Goal: Task Accomplishment & Management: Complete application form

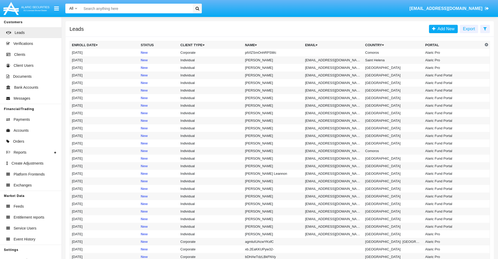
click at [485, 28] on icon at bounding box center [484, 29] width 3 height 4
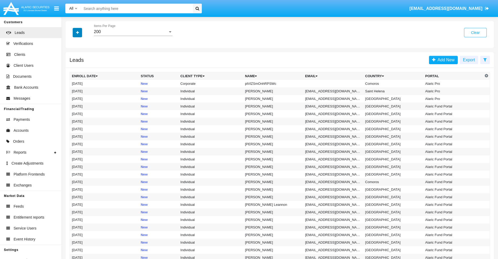
click at [77, 32] on icon "button" at bounding box center [77, 33] width 3 height 4
click at [82, 59] on span "Name" at bounding box center [81, 58] width 11 height 6
click at [72, 61] on input "Name" at bounding box center [72, 61] width 0 height 0
checkbox input "true"
click at [77, 32] on icon "button" at bounding box center [77, 33] width 3 height 4
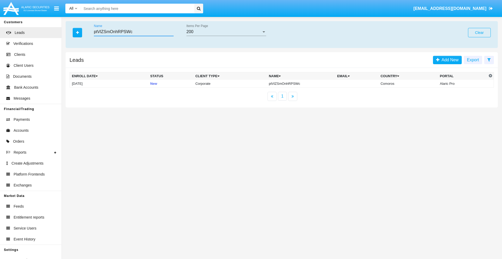
type input "ptVlZSmOnhRPSWc"
click at [300, 84] on td "ptVlZSmOnhRPSWc" at bounding box center [301, 84] width 68 height 8
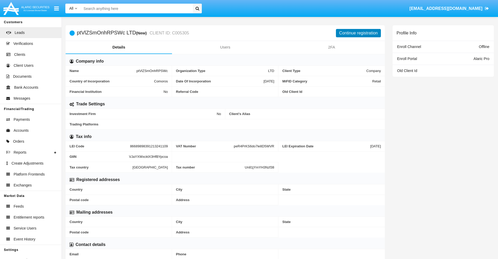
click at [358, 33] on button "Continue registration" at bounding box center [358, 33] width 45 height 8
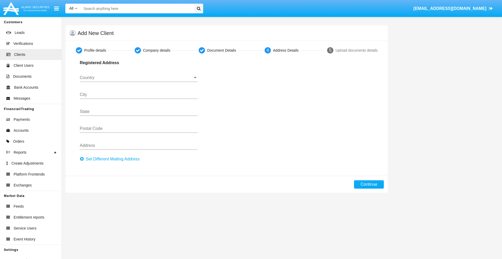
click at [111, 159] on button "Set Different Mailing Address" at bounding box center [111, 159] width 63 height 8
click at [138, 78] on input "Country" at bounding box center [139, 78] width 118 height 5
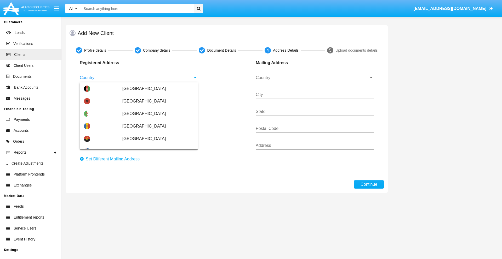
scroll to position [309, 0]
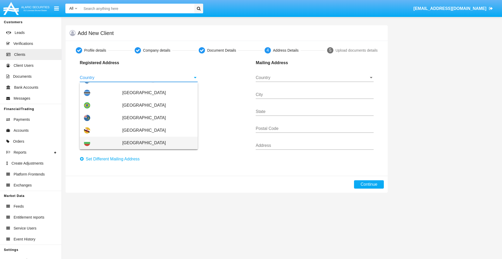
click at [155, 143] on span "[GEOGRAPHIC_DATA]" at bounding box center [157, 143] width 71 height 13
type input "[GEOGRAPHIC_DATA]"
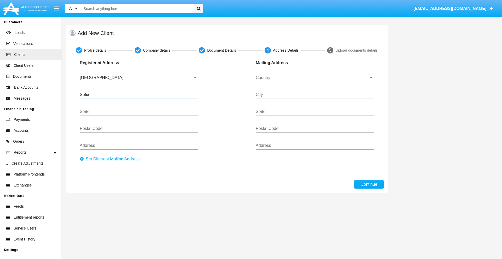
type input "Sofia"
type input "1000"
type input "[PERSON_NAME]"
click at [314, 78] on input "Country" at bounding box center [315, 78] width 118 height 5
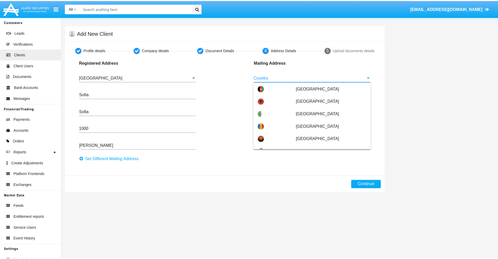
scroll to position [33, 0]
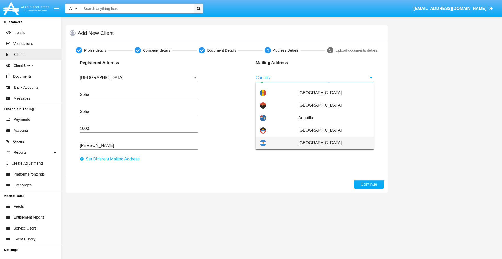
click at [331, 143] on span "[GEOGRAPHIC_DATA]" at bounding box center [333, 143] width 71 height 13
type input "[GEOGRAPHIC_DATA]"
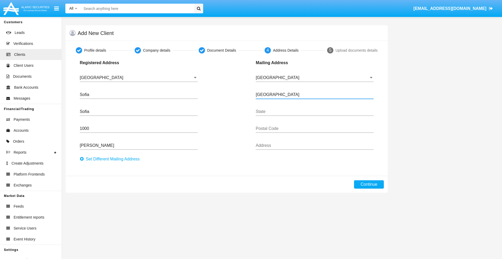
type input "[GEOGRAPHIC_DATA]"
type input "7777"
type input "Test Mail Address"
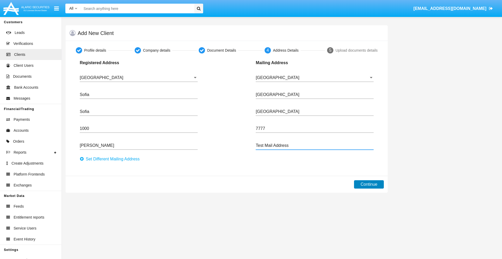
click at [369, 185] on button "Continue" at bounding box center [369, 185] width 30 height 8
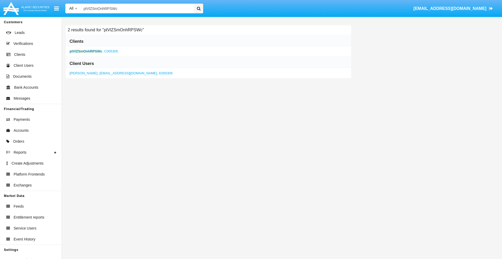
type input "ptVlZSmOnhRPSWc"
click at [86, 51] on b "ptVlZSmOnhRPSWc" at bounding box center [86, 51] width 33 height 4
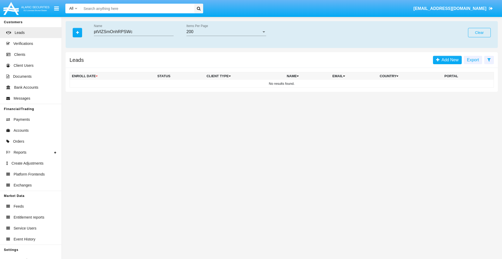
click at [479, 33] on button "Clear" at bounding box center [479, 32] width 23 height 9
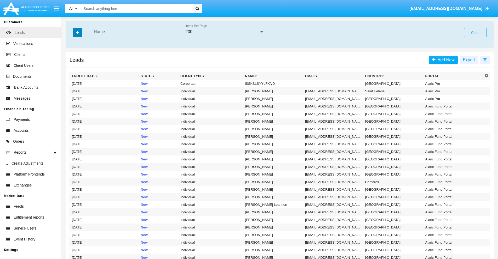
click at [77, 32] on icon "button" at bounding box center [77, 33] width 3 height 4
type input "iSSKSLSYYLFXfyD"
click at [275, 84] on td "iSSKSLSYYLFXfyD" at bounding box center [273, 84] width 60 height 8
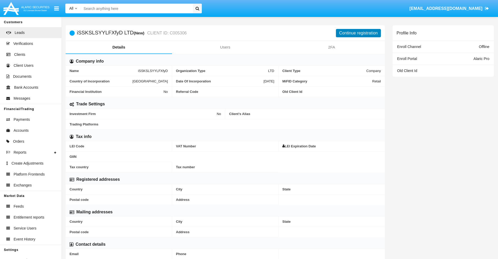
click at [358, 33] on button "Continue registration" at bounding box center [358, 33] width 45 height 8
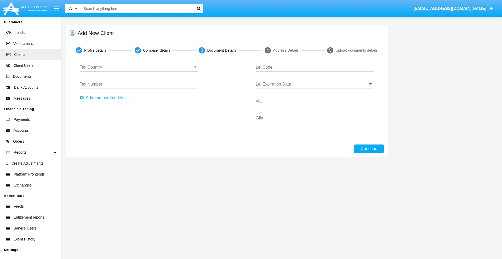
click at [138, 67] on input "Tax Country" at bounding box center [139, 67] width 118 height 5
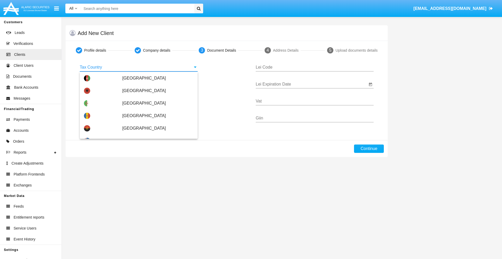
scroll to position [309, 0]
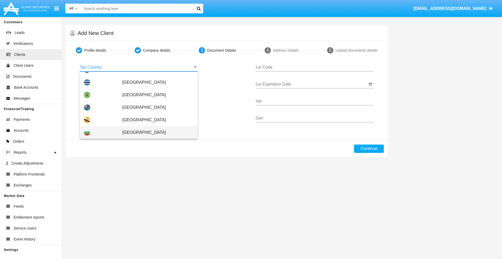
click at [155, 133] on span "[GEOGRAPHIC_DATA]" at bounding box center [157, 132] width 71 height 13
type input "[GEOGRAPHIC_DATA]"
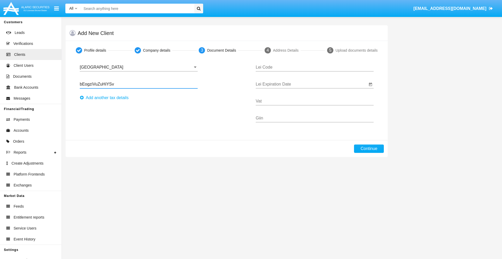
type input "bEogziVuZuHiYSv"
click at [106, 98] on button "Аdd another tax details" at bounding box center [106, 98] width 52 height 8
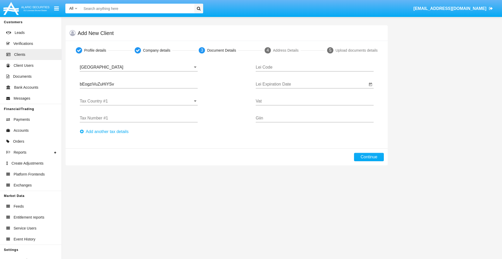
click at [138, 101] on input "Tax Country #1" at bounding box center [139, 101] width 118 height 5
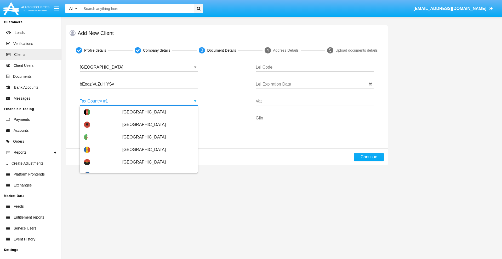
scroll to position [1162, 0]
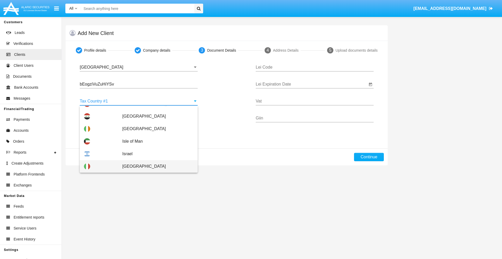
click at [155, 167] on span "[GEOGRAPHIC_DATA]" at bounding box center [157, 166] width 71 height 13
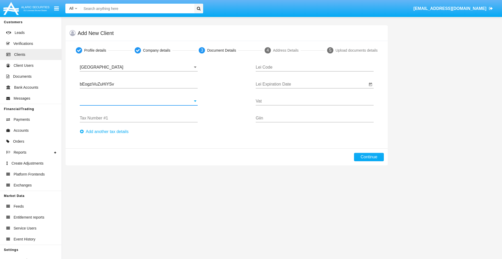
type input "[GEOGRAPHIC_DATA]"
type input "idrZSojJZQKtdbL"
click at [106, 132] on button "Аdd another tax details" at bounding box center [106, 132] width 52 height 8
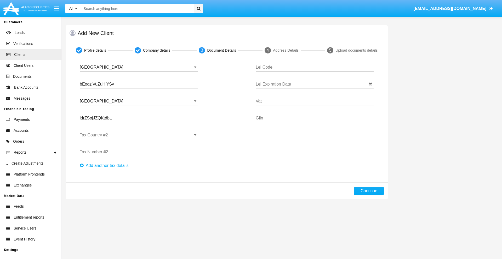
click at [138, 135] on input "Tax Country #2" at bounding box center [139, 135] width 118 height 5
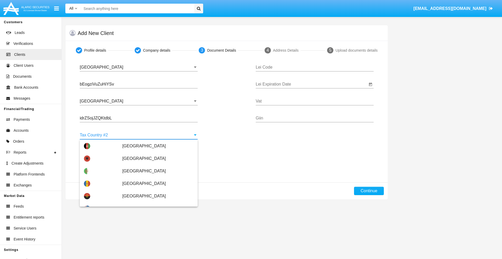
type input "[GEOGRAPHIC_DATA]"
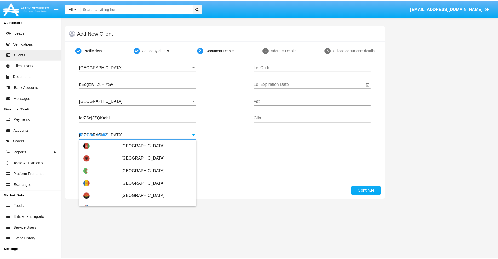
scroll to position [0, 0]
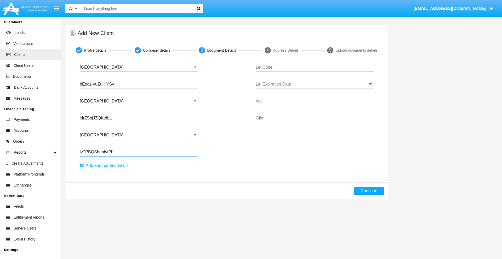
type input "lvTPBQShubfvtPb"
type input "VGEXIGGVAUWMJVNEUSPX"
click at [311, 84] on input "Lei Expiration Date" at bounding box center [312, 84] width 112 height 5
click at [271, 100] on span "AUG 2025" at bounding box center [266, 100] width 11 height 4
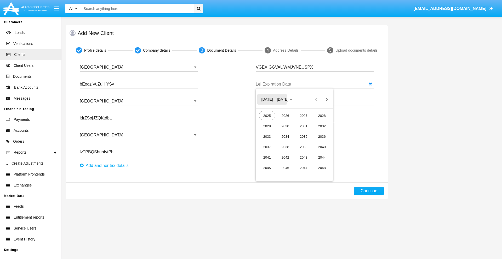
click at [322, 147] on div "2040" at bounding box center [322, 146] width 16 height 9
click at [285, 137] on div "JUN" at bounding box center [285, 136] width 16 height 9
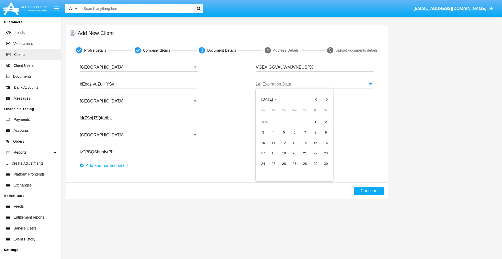
click at [315, 143] on div "15" at bounding box center [314, 142] width 9 height 9
type input "[DATE]"
type input "VtHhMjuZENwAhjj"
type input "tPTImLmvGblcITM"
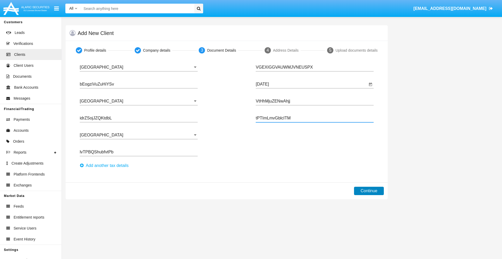
click at [369, 191] on button "Continue" at bounding box center [369, 191] width 30 height 8
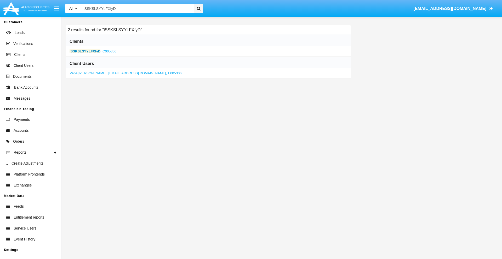
type input "iSSKSLSYYLFXfyD"
click at [85, 51] on b "iSSKSLSYYLFXfyD" at bounding box center [85, 51] width 31 height 4
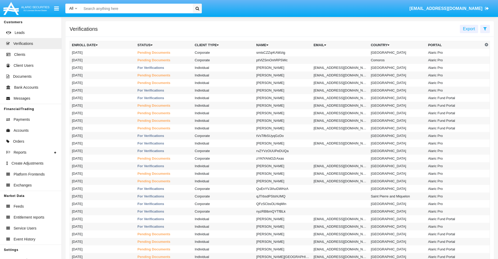
click at [485, 28] on icon at bounding box center [484, 29] width 3 height 4
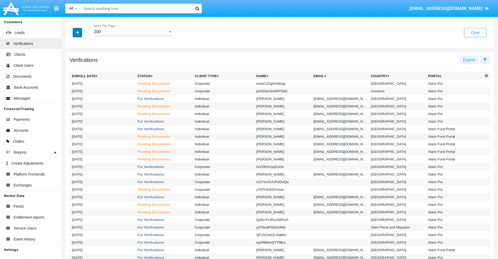
click at [77, 32] on icon "button" at bounding box center [77, 33] width 3 height 4
click at [82, 66] on span "Name" at bounding box center [81, 66] width 11 height 6
click at [72, 68] on input "Name" at bounding box center [72, 68] width 0 height 0
checkbox input "true"
click at [77, 32] on icon "button" at bounding box center [77, 33] width 3 height 4
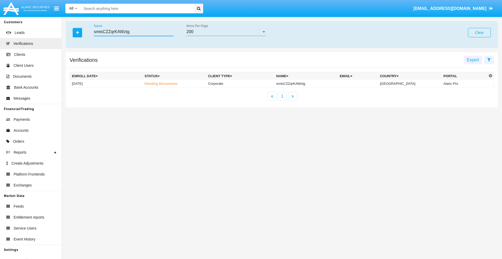
type input "smtsCZZqrKAWztg"
click at [310, 84] on td "smtsCZZqrKAWztg" at bounding box center [305, 84] width 63 height 8
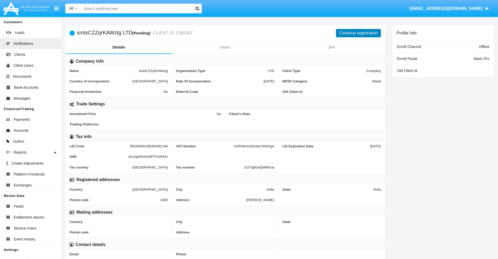
click at [358, 33] on button "Continue registration" at bounding box center [358, 33] width 45 height 8
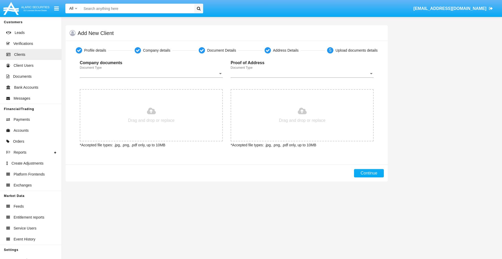
click at [151, 74] on span "Document Type" at bounding box center [149, 73] width 138 height 5
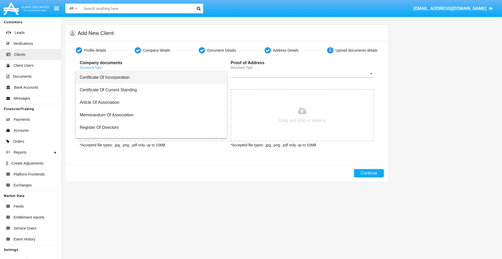
click at [149, 78] on span "Certificate Of Incorporation" at bounding box center [151, 77] width 143 height 13
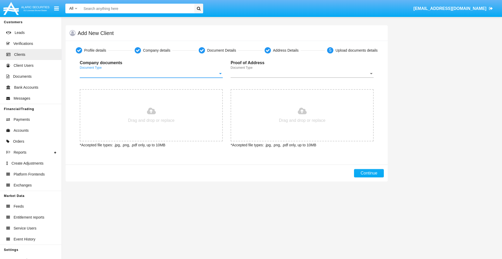
type input "C:\fakepath\passport.png"
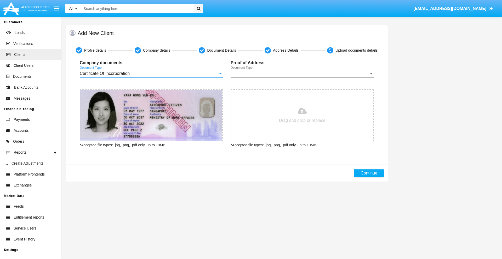
click at [302, 74] on span "Document Type" at bounding box center [299, 73] width 138 height 5
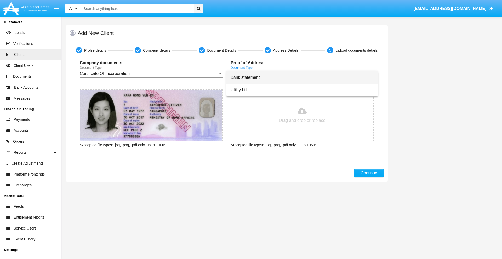
click at [302, 78] on span "Bank statement" at bounding box center [301, 77] width 143 height 13
type input "C:\fakepath\bank-statement.png"
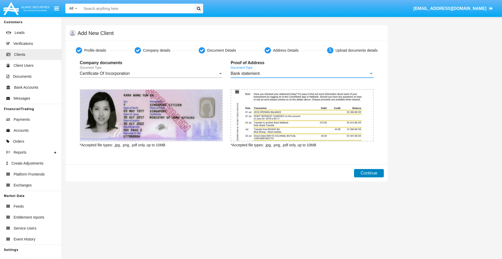
click at [369, 173] on button "Continue" at bounding box center [369, 173] width 30 height 8
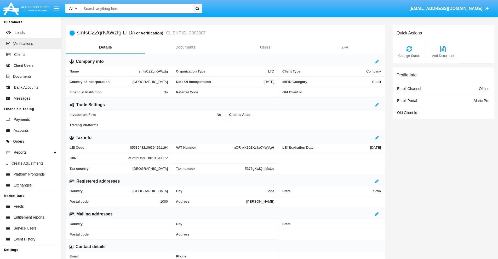
click at [185, 47] on link "Documents" at bounding box center [185, 47] width 80 height 13
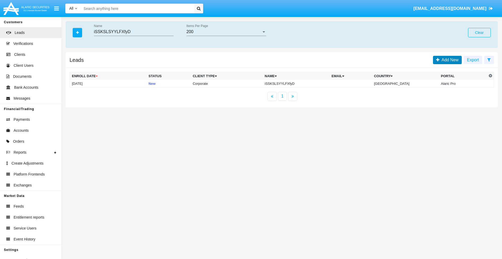
click at [449, 60] on span "Add New" at bounding box center [448, 60] width 19 height 4
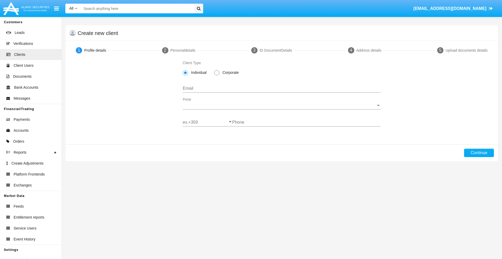
click at [229, 73] on span "Corporate" at bounding box center [229, 72] width 21 height 5
click at [217, 76] on input "Corporate" at bounding box center [216, 76] width 0 height 0
radio input "true"
type input "2uwd1u04@650-px5uc.biz"
click at [281, 106] on span "Portal" at bounding box center [279, 105] width 193 height 5
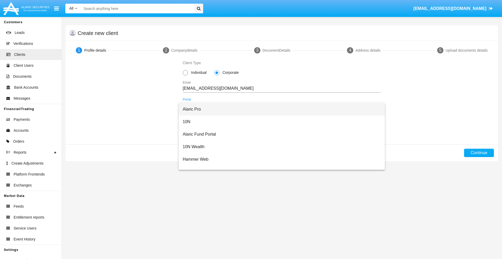
click at [280, 109] on span "Alaric Pro" at bounding box center [282, 109] width 198 height 13
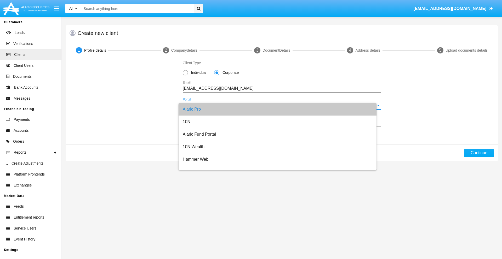
click at [207, 123] on input "ex.+359" at bounding box center [207, 122] width 49 height 5
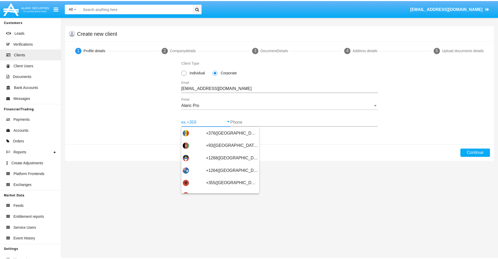
scroll to position [171, 0]
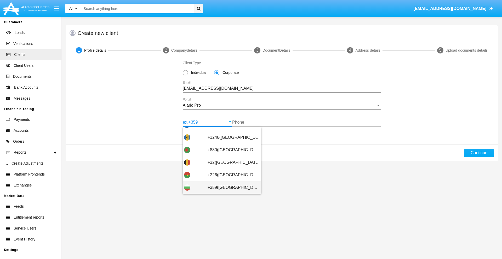
click at [229, 188] on span "+359(Bulgaria)" at bounding box center [233, 188] width 52 height 13
type input "+359(Bulgaria)"
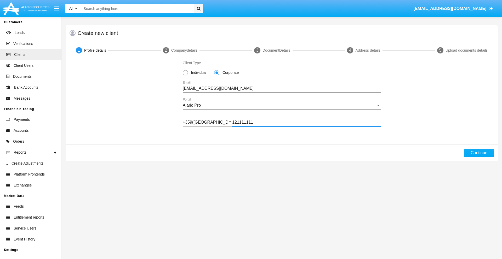
type input "121111111"
click at [478, 153] on button "Continue" at bounding box center [479, 153] width 30 height 8
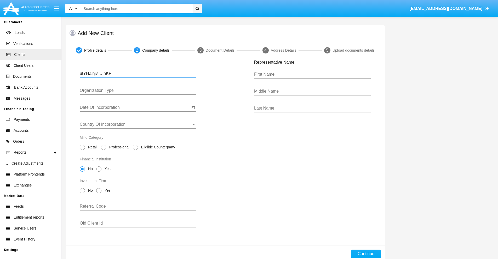
type input "utYHZ'hjvTJ nKF"
type input "LTD"
click at [135, 108] on input "Date Of Incorporation" at bounding box center [135, 107] width 110 height 5
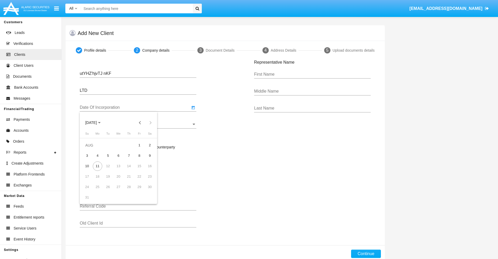
click at [96, 123] on span "AUG 2025" at bounding box center [90, 123] width 11 height 4
click at [140, 123] on button "Previous 20 years" at bounding box center [140, 123] width 10 height 10
click at [128, 191] on div "2000" at bounding box center [127, 191] width 16 height 9
click at [91, 149] on div "JAN" at bounding box center [91, 149] width 16 height 9
click at [150, 145] on div "1" at bounding box center [149, 145] width 9 height 9
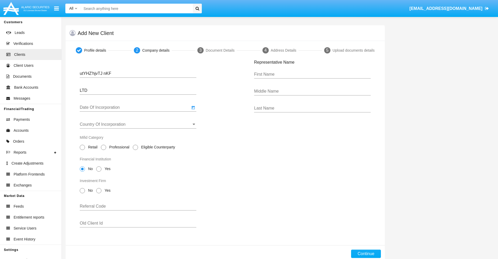
type input "01/01/00"
click at [138, 125] on input "Country Of Incorporation" at bounding box center [138, 124] width 117 height 5
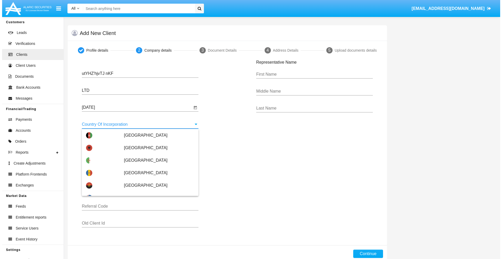
scroll to position [2003, 0]
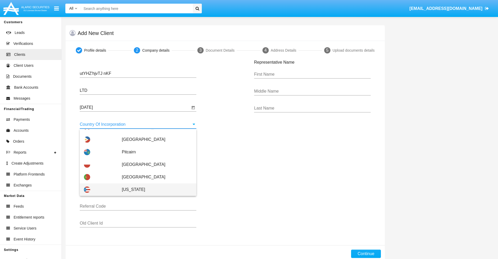
click at [154, 190] on span "[US_STATE]" at bounding box center [157, 190] width 70 height 13
type input "[US_STATE]"
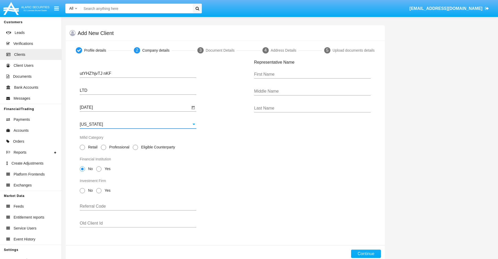
click at [118, 147] on span "Professional" at bounding box center [118, 147] width 25 height 5
click at [103, 150] on input "Professional" at bounding box center [103, 150] width 0 height 0
radio input "true"
click at [89, 169] on span "No" at bounding box center [89, 168] width 9 height 5
click at [82, 172] on input "No" at bounding box center [82, 172] width 0 height 0
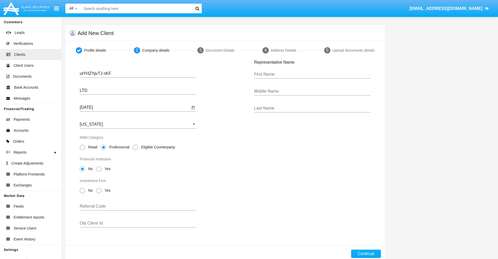
click at [89, 191] on span "No" at bounding box center [89, 190] width 9 height 5
click at [82, 194] on input "No" at bounding box center [82, 194] width 0 height 0
radio input "true"
type input "VjtcGTivAgVIQhE"
type input "YTKRrSpRQOFlzgH"
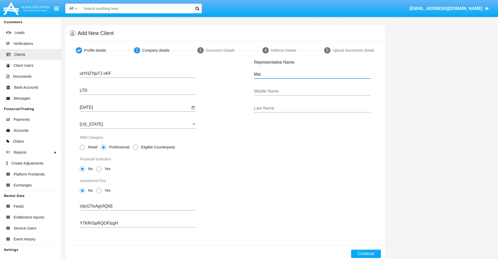
type input "Mai"
type input "Gene"
type input "Wilkinson"
click at [366, 254] on button "Continue" at bounding box center [366, 254] width 30 height 8
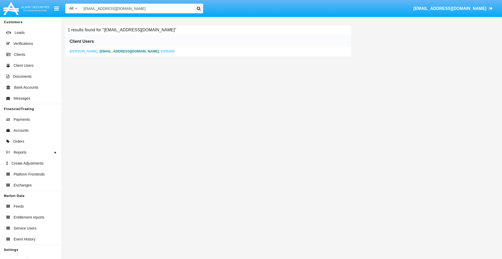
type input "2uwd1u04@650-px5uc.biz"
click at [113, 51] on b "2uwd1u04@650-px5uc.biz" at bounding box center [129, 51] width 59 height 4
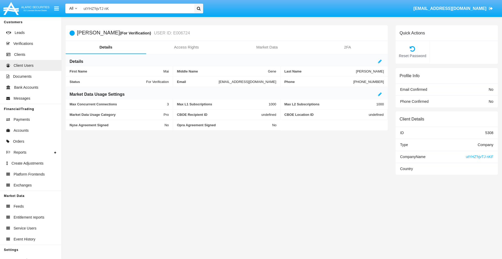
type input "utYHZ'hjvTJ nKF"
